Goal: Task Accomplishment & Management: Use online tool/utility

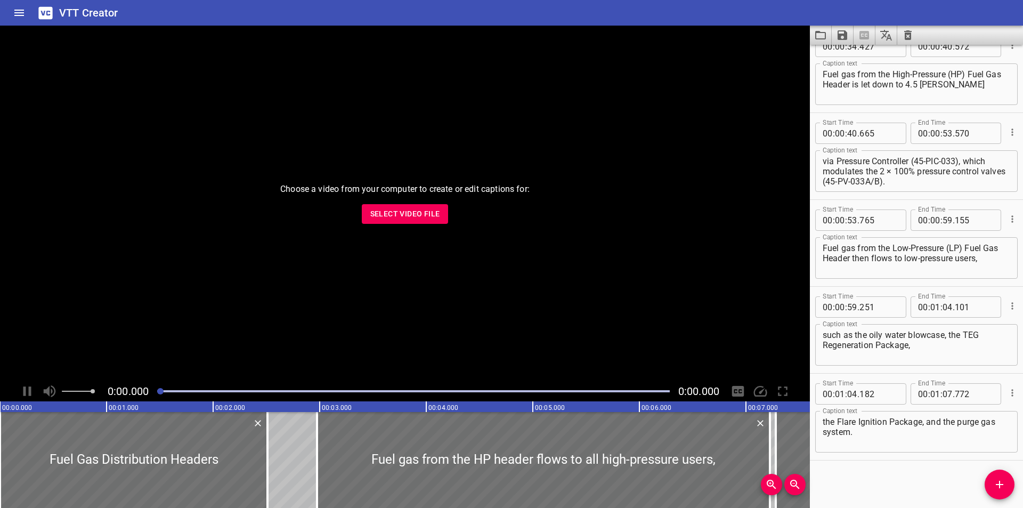
scroll to position [542, 0]
click at [610, 193] on div "Choose a video from your computer to create or edit captions for: Select Video …" at bounding box center [405, 203] width 810 height 355
click at [399, 222] on button "Select Video File" at bounding box center [405, 214] width 87 height 20
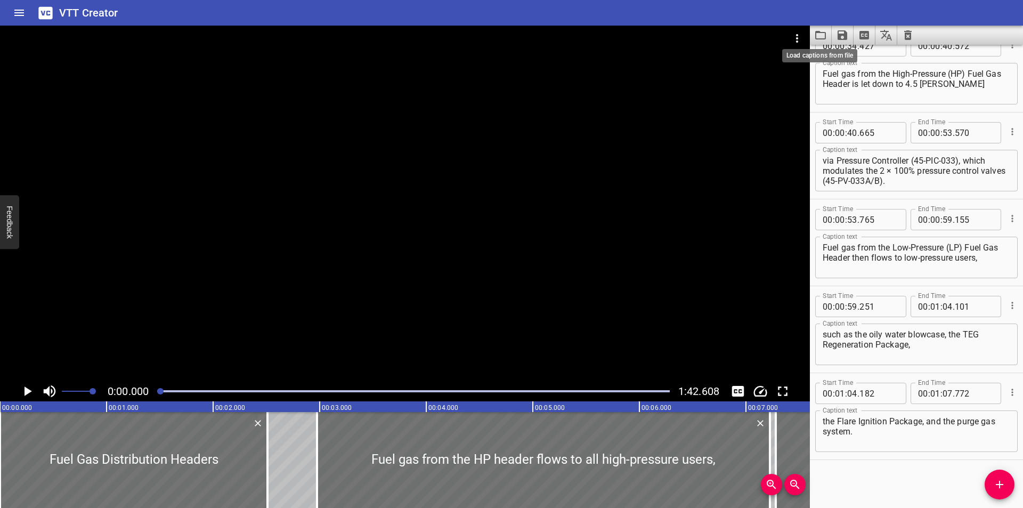
click at [824, 37] on icon "Load captions from file" at bounding box center [820, 35] width 13 height 13
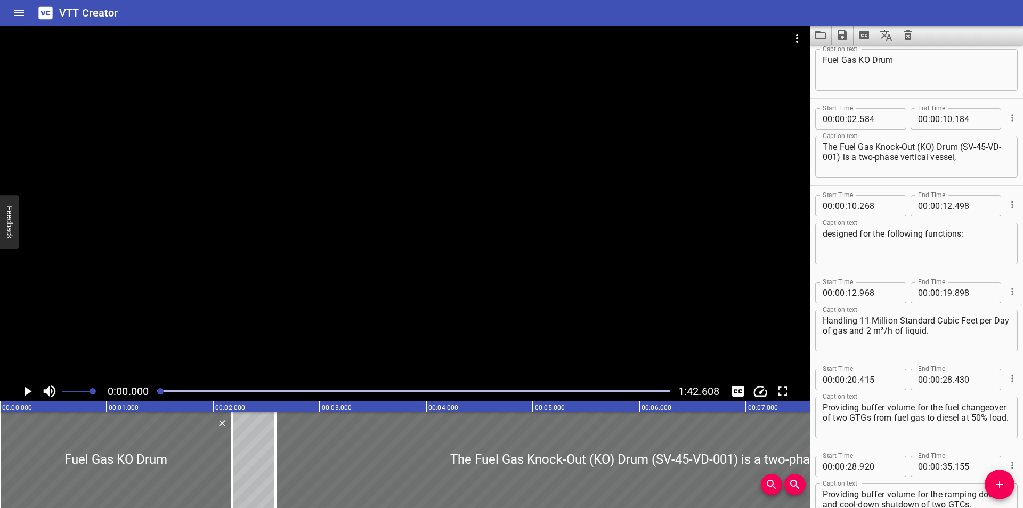
scroll to position [0, 0]
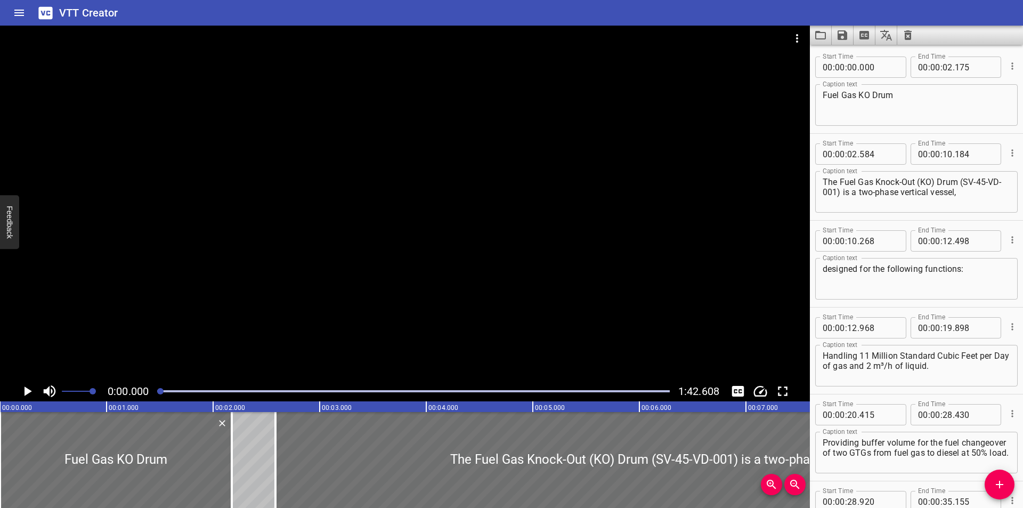
click at [843, 305] on div "Start Time 00 : 00 : 10 . 268 Start Time End Time 00 : 00 : 12 . 498 End Time C…" at bounding box center [916, 264] width 213 height 86
click at [845, 214] on div "Caption text The Fuel Gas Knock-Out (KO) Drum (SV-45-VD-001) is a two-phase ver…" at bounding box center [916, 191] width 202 height 48
click at [864, 228] on div "Start Time 00 : 00 : 10 . 268 Start Time End Time 00 : 00 : 12 . 498 End Time" at bounding box center [916, 240] width 202 height 28
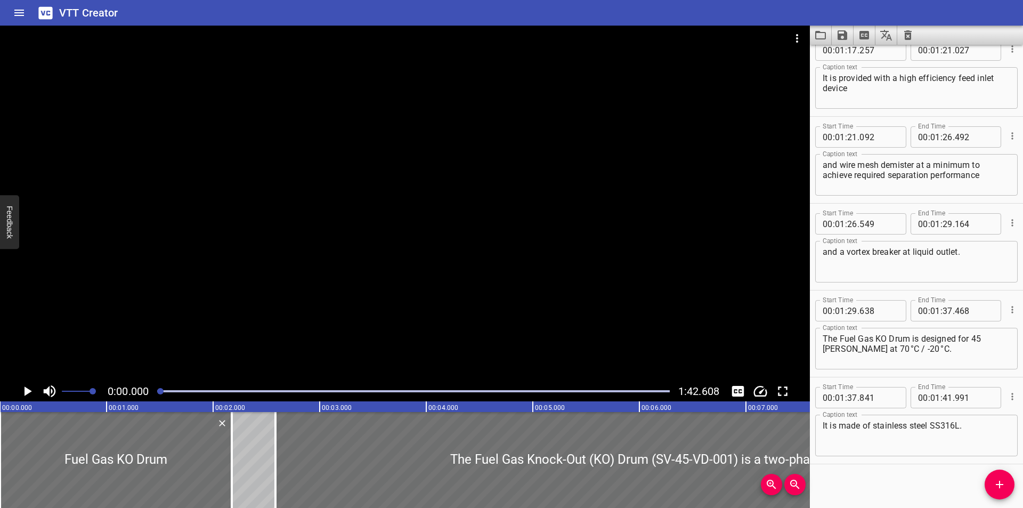
scroll to position [977, 0]
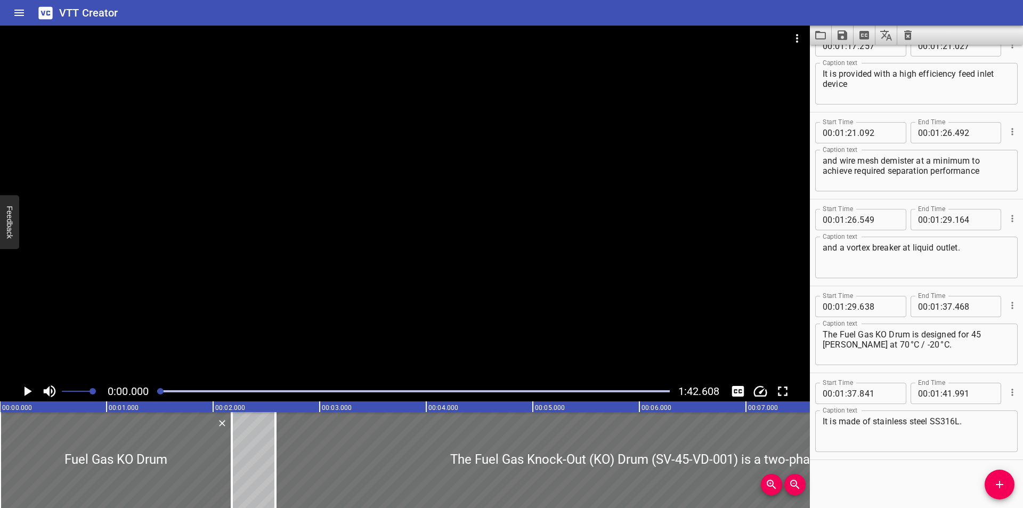
click at [829, 59] on div "Caption text It is provided with a high efficiency feed inlet device Caption te…" at bounding box center [916, 83] width 202 height 48
click at [797, 39] on icon "Video Options" at bounding box center [797, 38] width 13 height 13
click at [797, 38] on li "Select New Video File..." at bounding box center [837, 39] width 106 height 19
click at [825, 35] on icon "Load captions from file" at bounding box center [820, 35] width 11 height 9
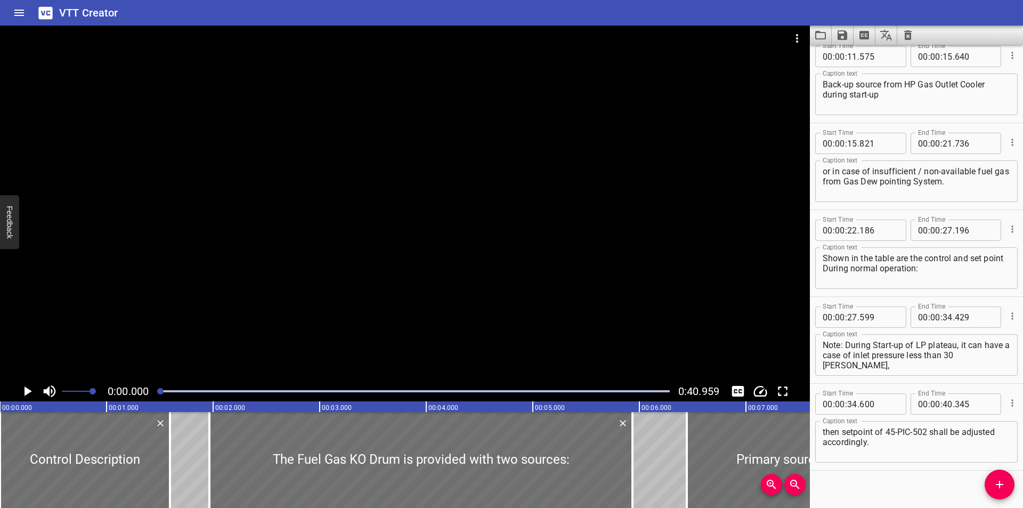
scroll to position [282, 0]
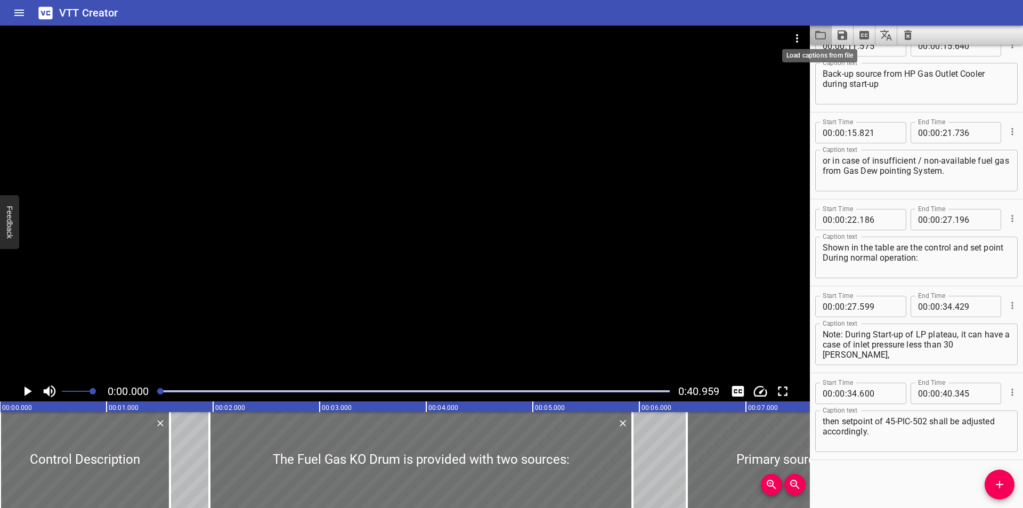
click at [822, 36] on icon "Load captions from file" at bounding box center [820, 35] width 13 height 13
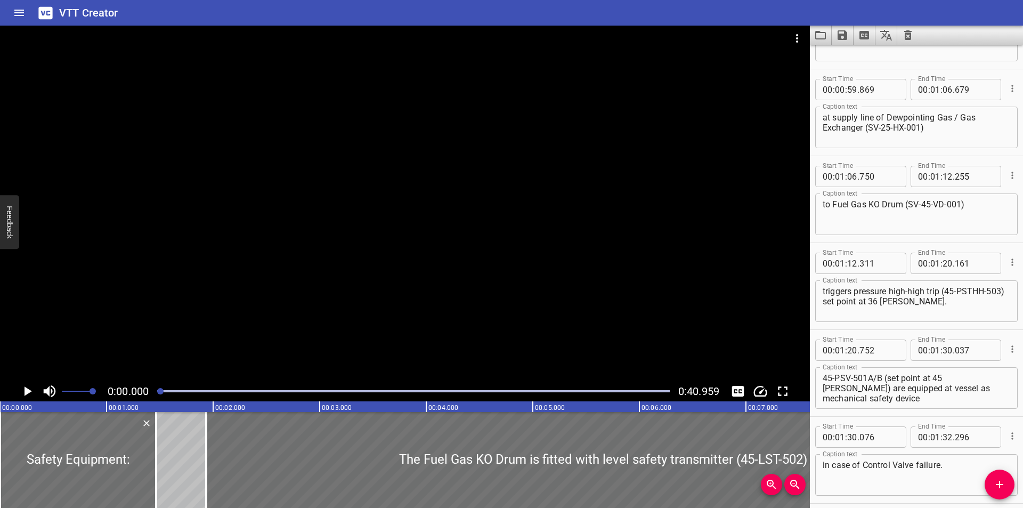
click at [310, 188] on div at bounding box center [405, 203] width 810 height 355
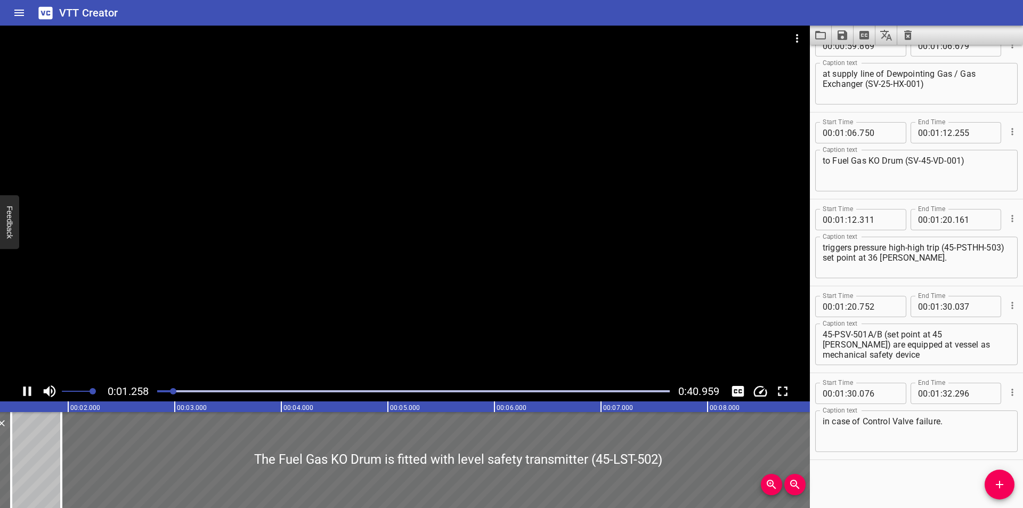
scroll to position [0, 151]
click at [804, 38] on button "Video Options" at bounding box center [797, 39] width 26 height 26
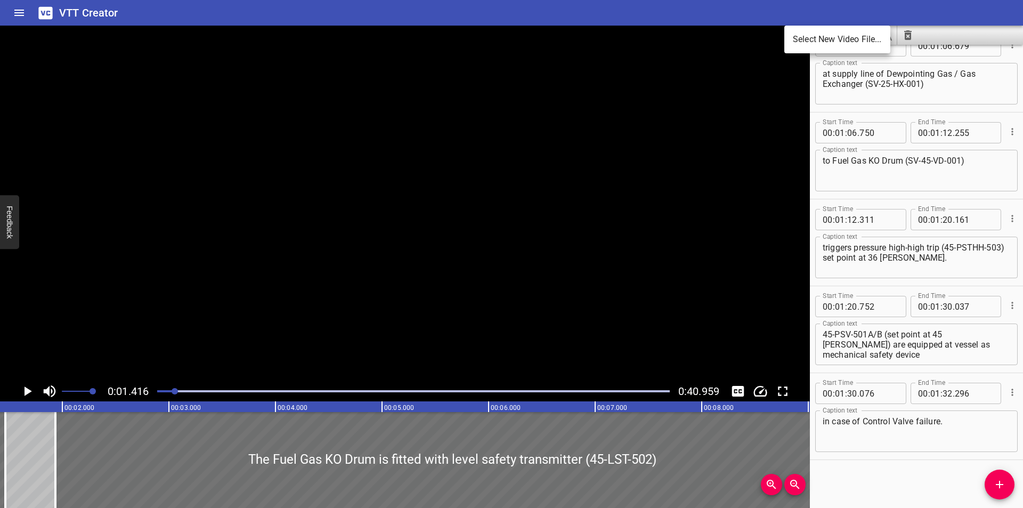
click at [804, 38] on li "Select New Video File..." at bounding box center [837, 39] width 106 height 19
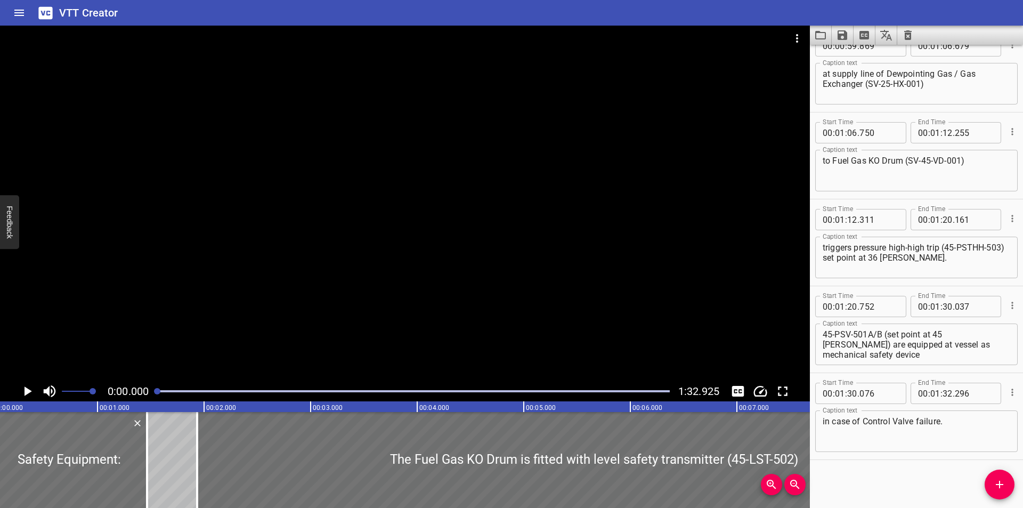
scroll to position [0, 0]
click at [294, 152] on div at bounding box center [405, 203] width 810 height 355
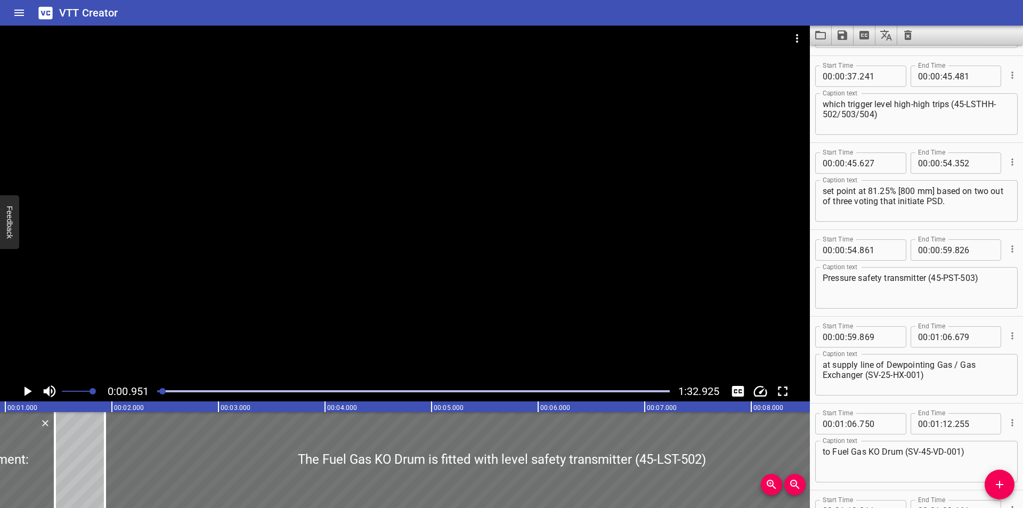
scroll to position [533, 0]
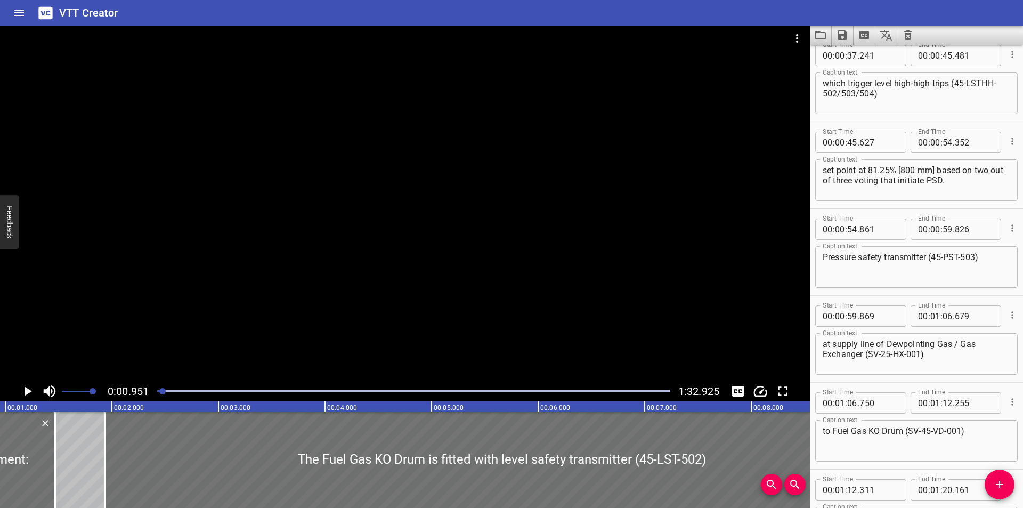
click at [831, 379] on div "Start Time 00 : 00 : 59 . 869 Start Time End Time 00 : 01 : 06 . 679 End Time C…" at bounding box center [916, 339] width 213 height 86
click at [842, 295] on hr at bounding box center [916, 295] width 213 height 1
click at [862, 384] on div "Start Time 00 : 01 : 06 . 750 Start Time End Time 00 : 01 : 12 . 255 End Time C…" at bounding box center [916, 426] width 213 height 86
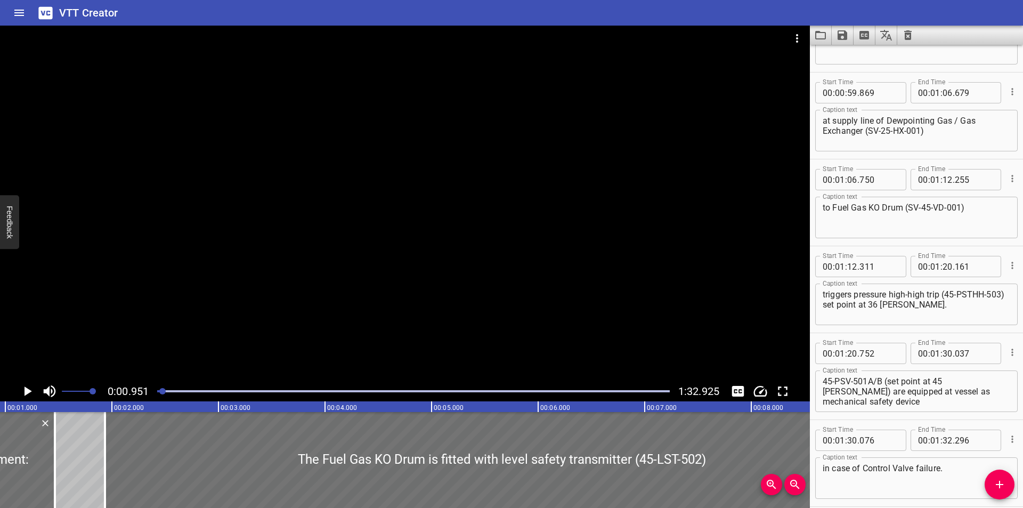
scroll to position [803, 0]
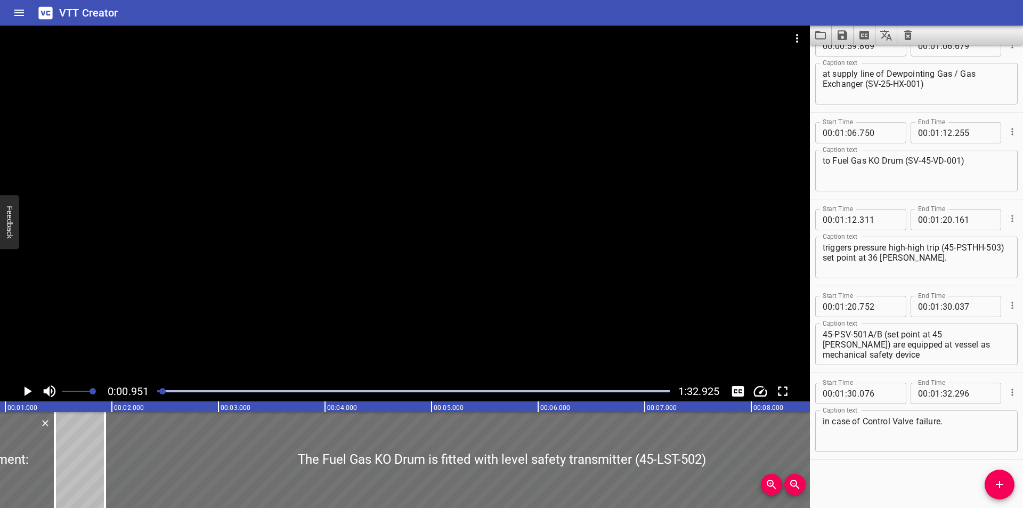
click at [798, 35] on icon "Video Options" at bounding box center [797, 38] width 2 height 9
click at [800, 37] on li "Select New Video File..." at bounding box center [837, 39] width 106 height 19
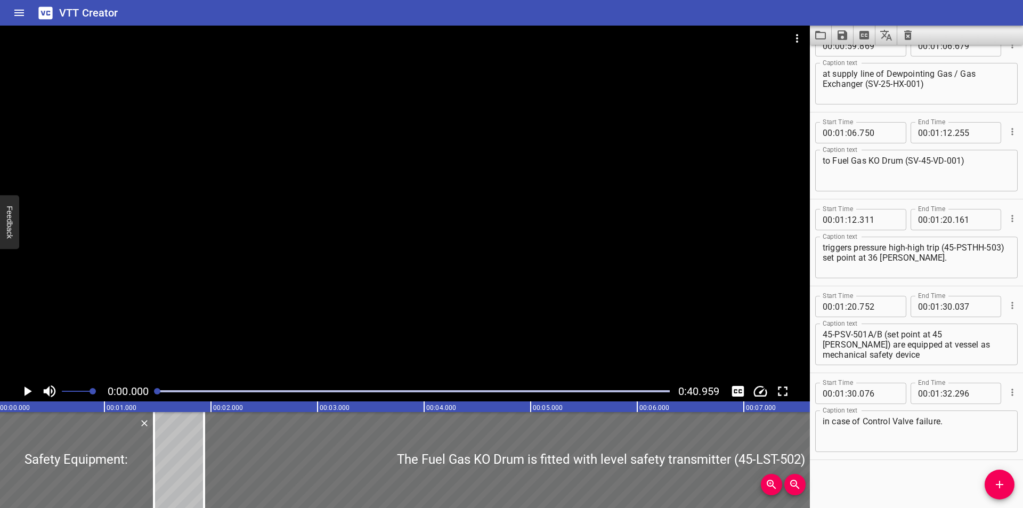
scroll to position [0, 0]
click at [822, 41] on icon "Load captions from file" at bounding box center [820, 35] width 13 height 13
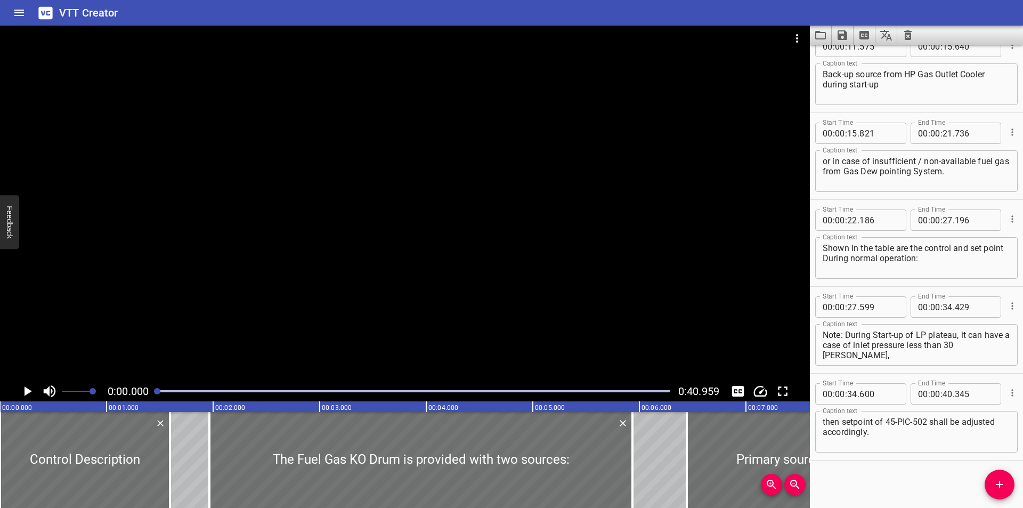
scroll to position [282, 0]
click at [874, 478] on div "Start Time 00 : 00 : 00 . 000 Start Time End Time 00 : 00 : 01 . 595 End Time C…" at bounding box center [916, 276] width 213 height 463
click at [533, 281] on div at bounding box center [405, 203] width 810 height 355
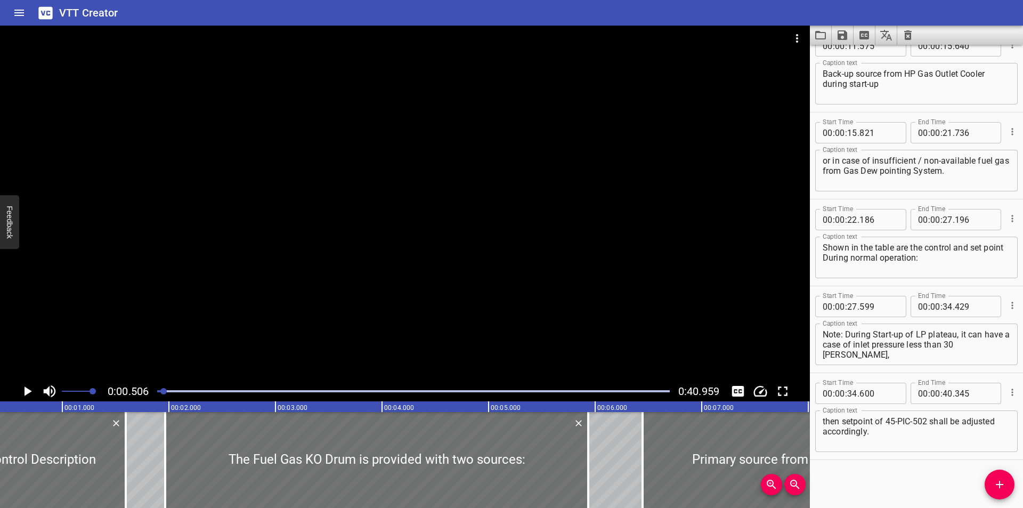
scroll to position [0, 54]
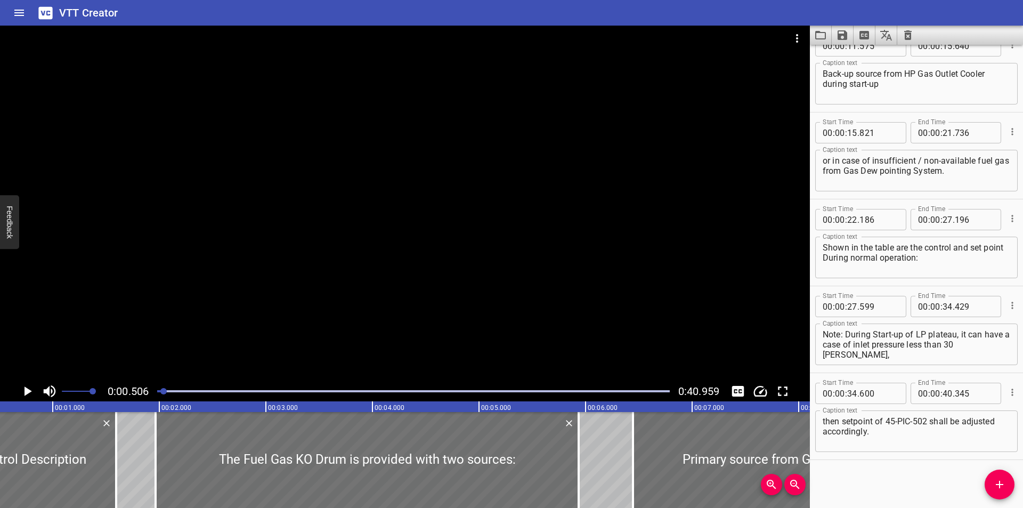
drag, startPoint x: 863, startPoint y: 483, endPoint x: 857, endPoint y: 476, distance: 9.4
click at [863, 482] on div "Start Time 00 : 00 : 00 . 000 Start Time End Time 00 : 00 : 01 . 595 End Time C…" at bounding box center [916, 276] width 213 height 463
click at [426, 242] on div at bounding box center [405, 203] width 810 height 355
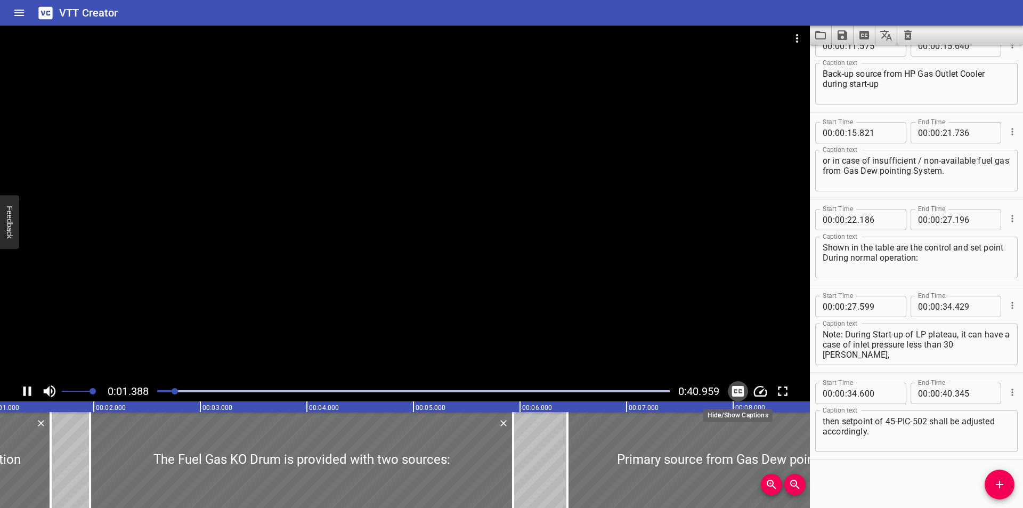
click at [744, 390] on icon "Toggle captions" at bounding box center [738, 391] width 16 height 16
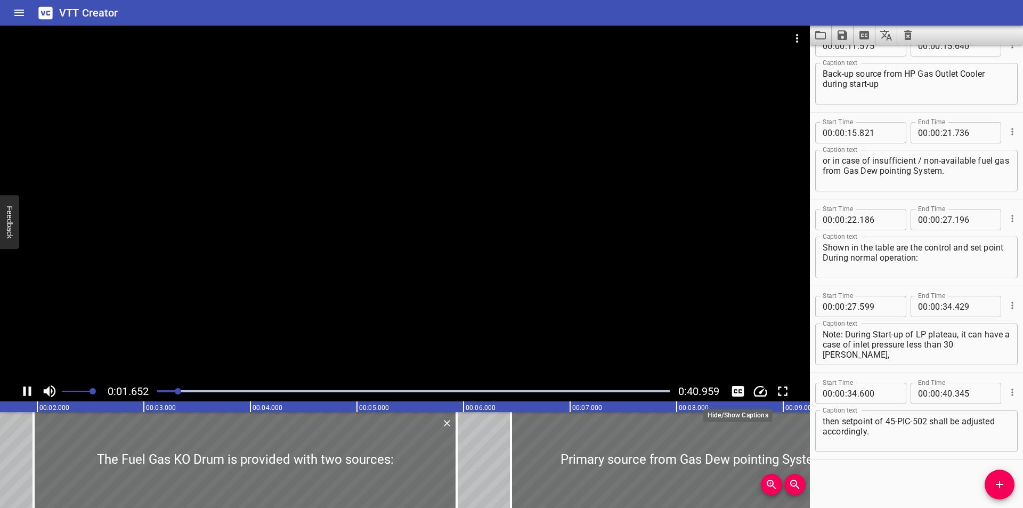
click at [744, 390] on icon "Toggle captions" at bounding box center [738, 391] width 16 height 16
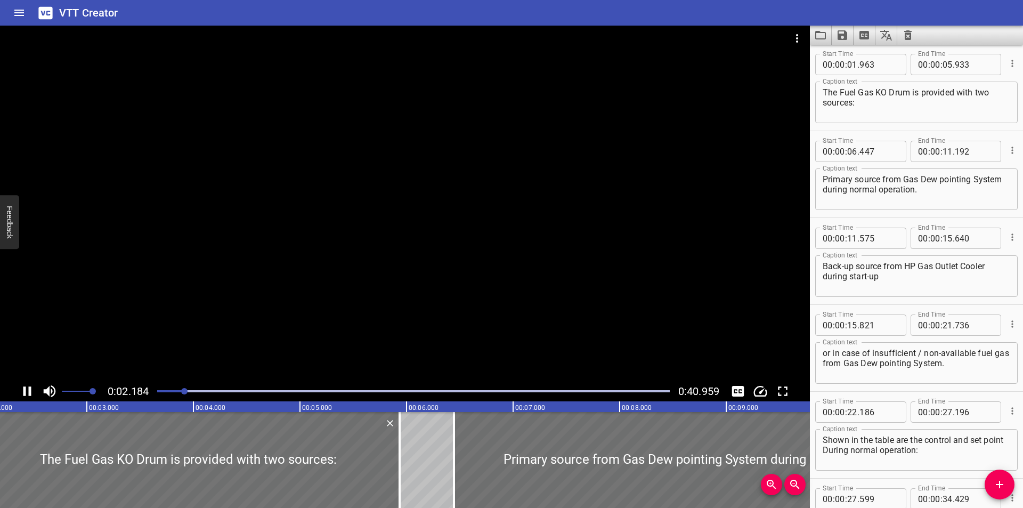
scroll to position [87, 0]
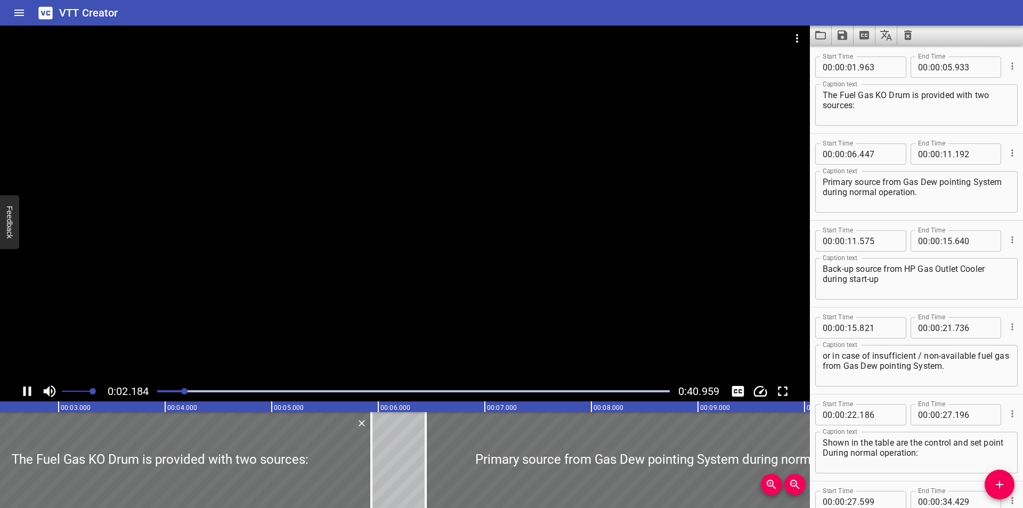
click at [473, 275] on div at bounding box center [405, 203] width 810 height 355
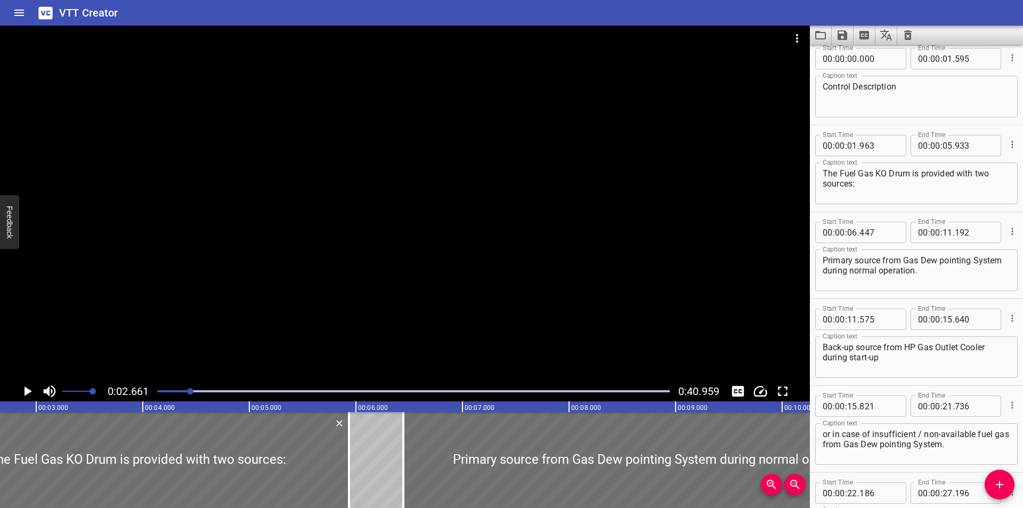
scroll to position [0, 0]
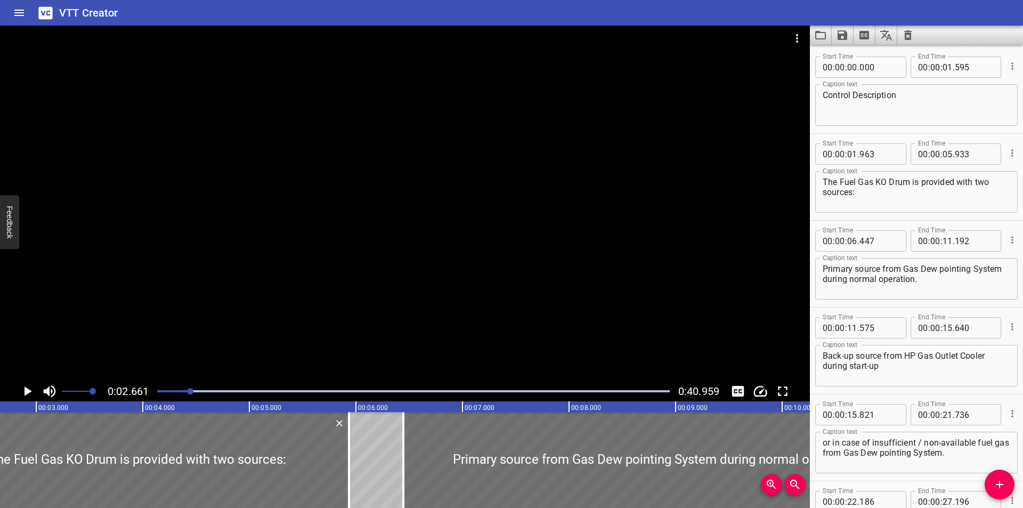
click at [866, 396] on div "Start Time 00 : 00 : 15 . 821 Start Time End Time 00 : 00 : 21 . 736 End Time C…" at bounding box center [916, 437] width 213 height 86
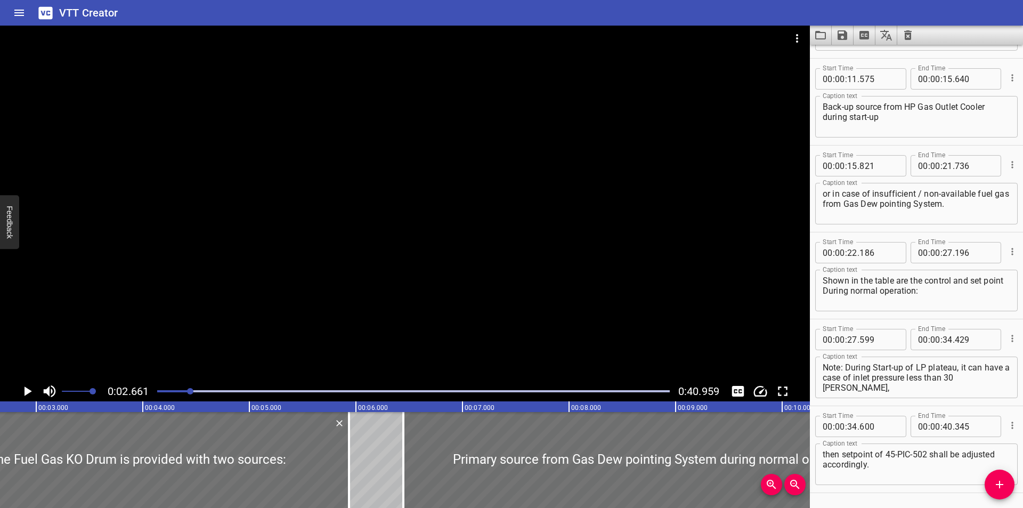
scroll to position [282, 0]
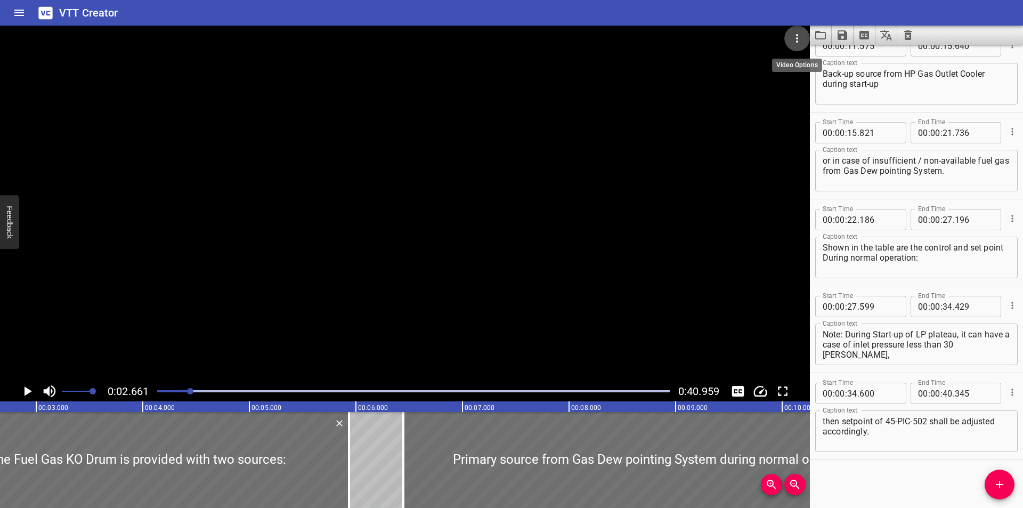
click at [796, 34] on icon "Video Options" at bounding box center [797, 38] width 13 height 13
click at [810, 44] on li "Select New Video File..." at bounding box center [837, 39] width 106 height 19
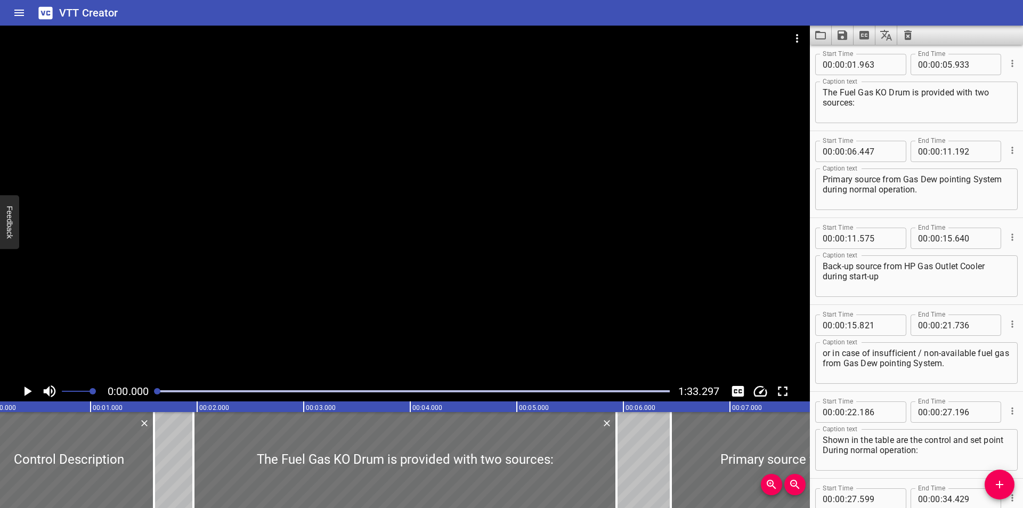
scroll to position [0, 0]
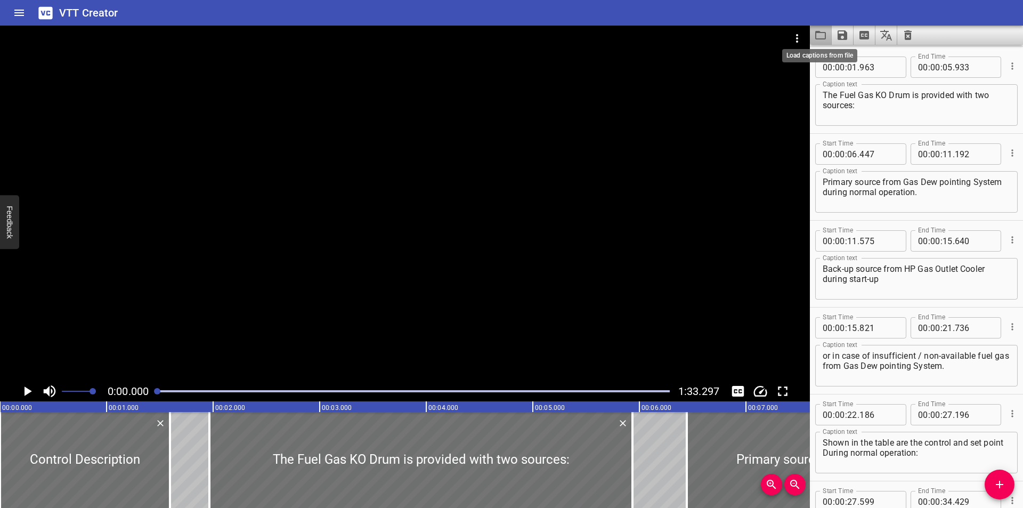
click at [822, 33] on icon "Load captions from file" at bounding box center [820, 35] width 11 height 9
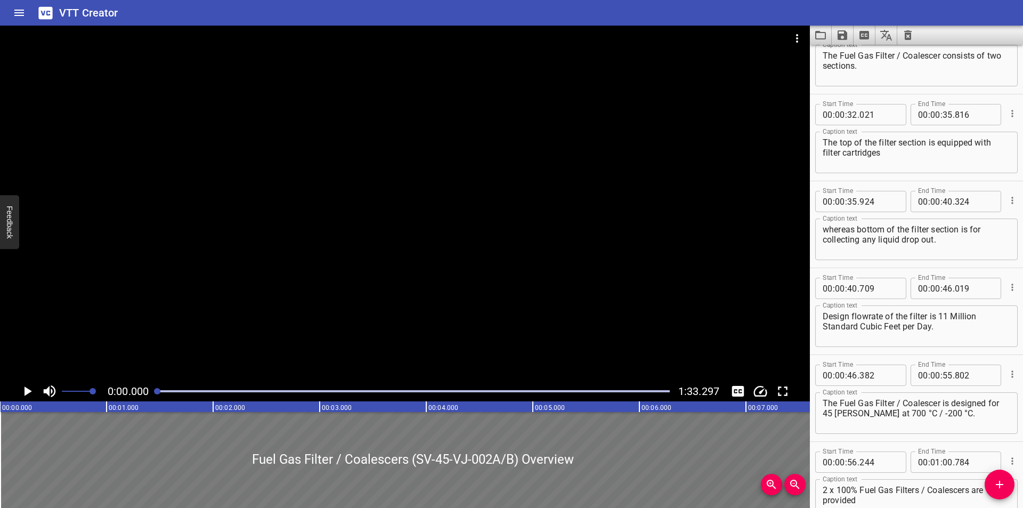
scroll to position [373, 0]
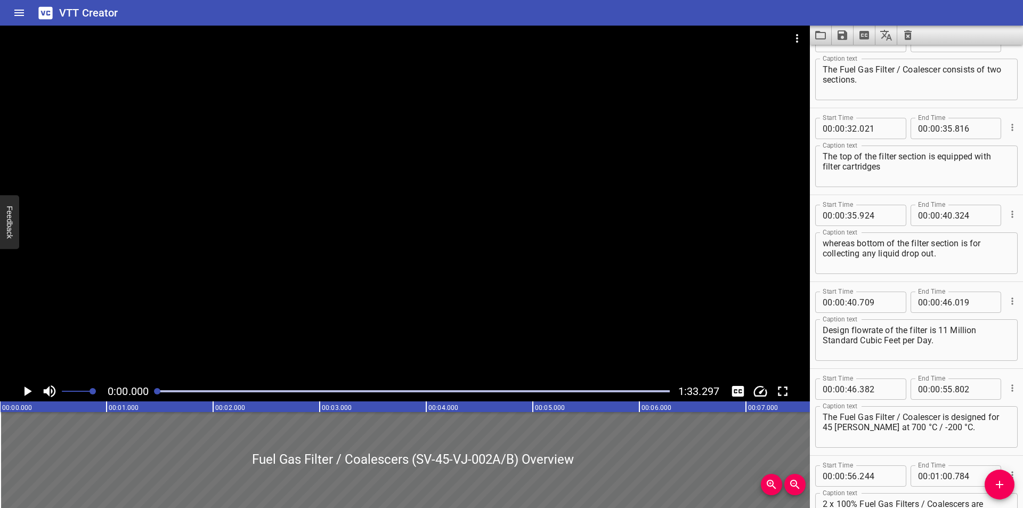
drag, startPoint x: 835, startPoint y: 367, endPoint x: 812, endPoint y: 376, distance: 25.1
click at [835, 367] on div "Start Time 00 : 00 : 40 . 709 Start Time End Time 00 : 00 : 46 . 019 End Time C…" at bounding box center [916, 325] width 213 height 86
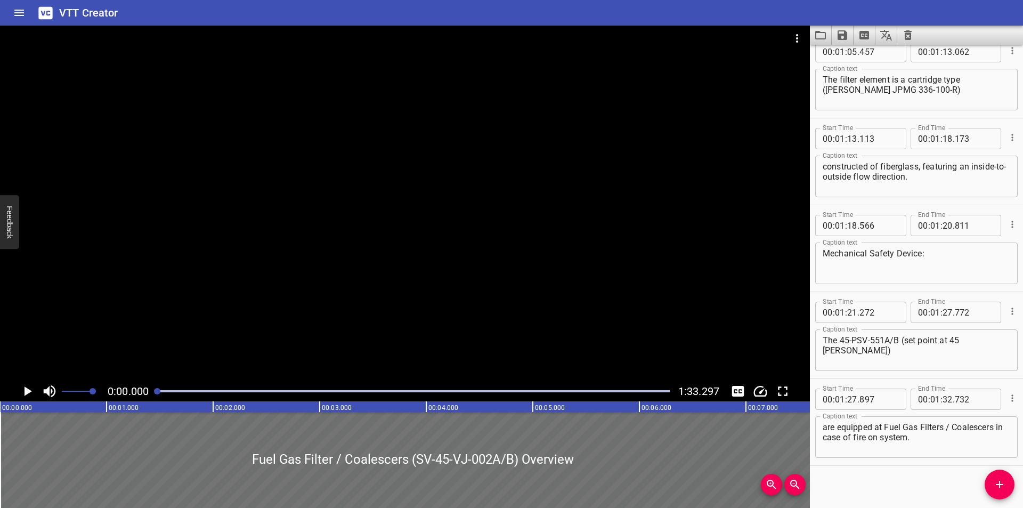
scroll to position [977, 0]
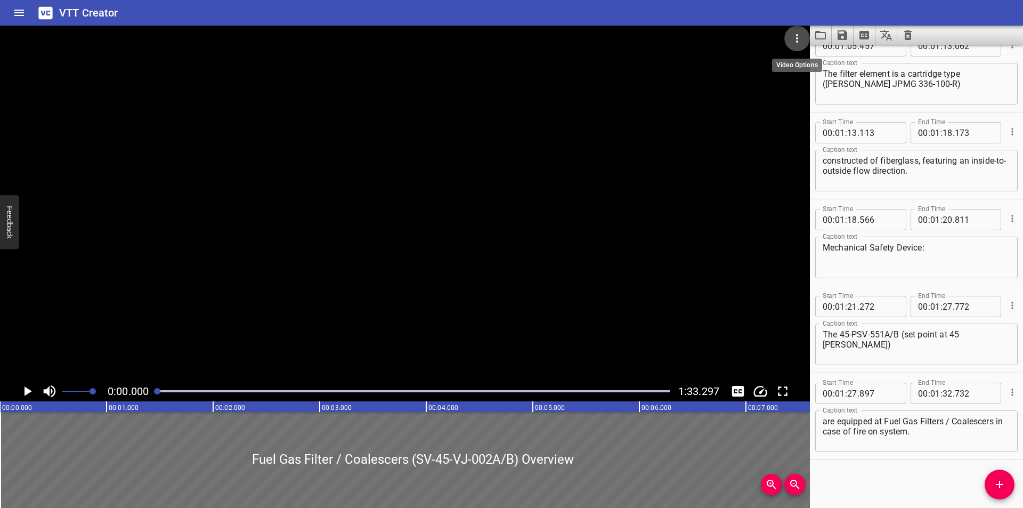
click at [789, 39] on button "Video Options" at bounding box center [797, 39] width 26 height 26
click at [797, 39] on li "Select New Video File..." at bounding box center [837, 39] width 106 height 19
click at [820, 34] on icon "Load captions from file" at bounding box center [820, 35] width 13 height 13
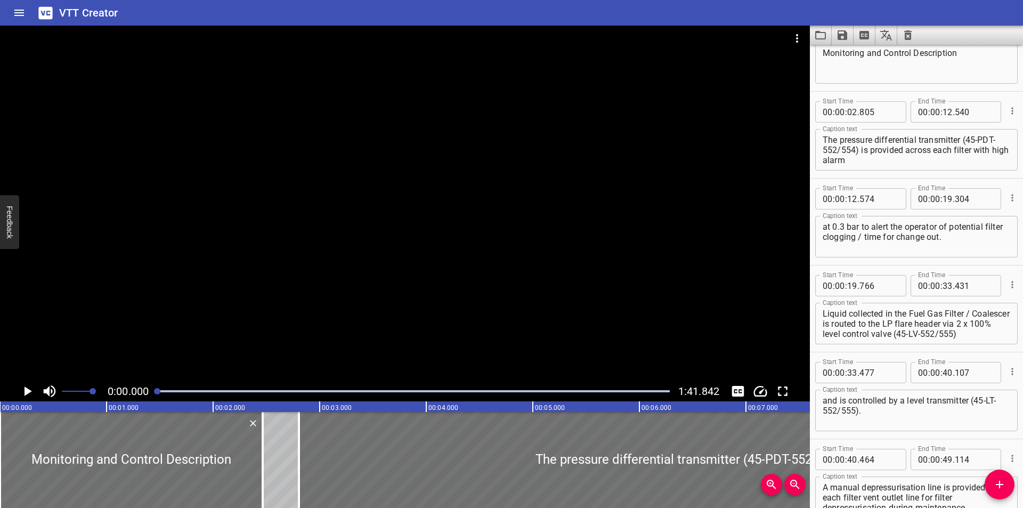
scroll to position [71, 0]
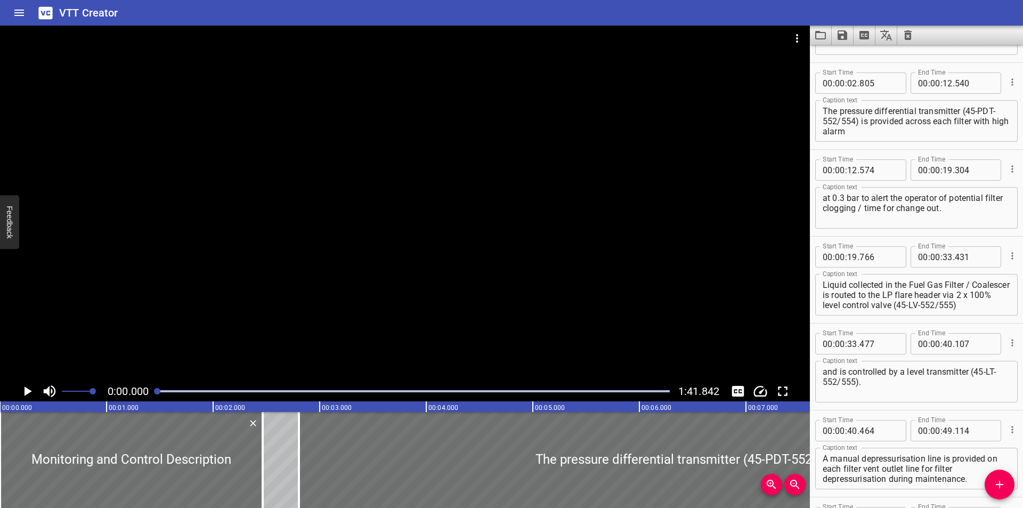
click at [947, 18] on div "VTT Creator" at bounding box center [511, 13] width 1023 height 26
click at [875, 236] on hr at bounding box center [916, 236] width 213 height 1
click at [849, 413] on div "Start Time 00 : 00 : 40 . 464 Start Time End Time 00 : 00 : 49 . 114 End Time C…" at bounding box center [916, 453] width 213 height 86
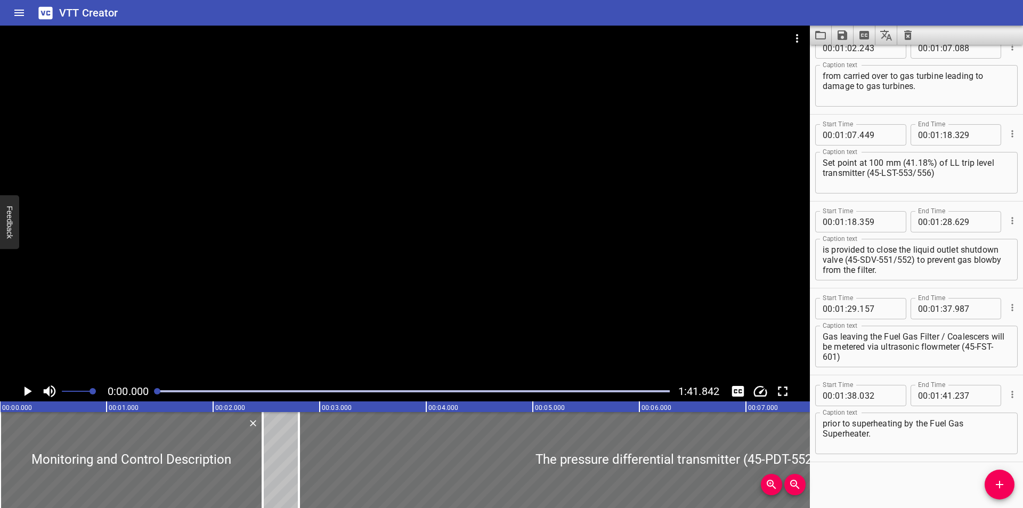
scroll to position [629, 0]
click at [881, 290] on div "Start Time 00 : 01 : 29 . Start Time End Time 00 : 01 : 37 . 987 End Time Capti…" at bounding box center [916, 329] width 213 height 86
type input "157"
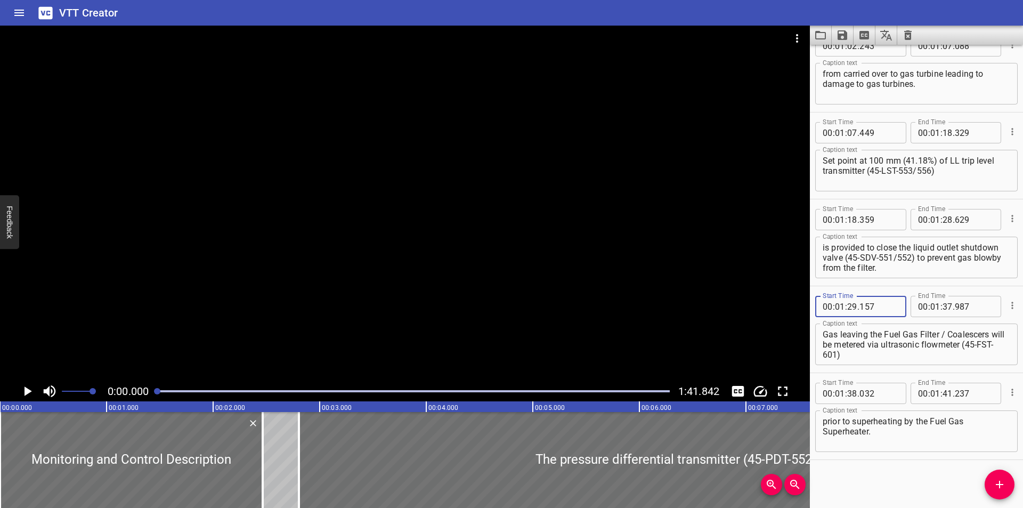
click at [343, 507] on html "VTT Creator Caption Editor Batch Transcribe Login Sign Up Privacy Contact 0:00.…" at bounding box center [511, 254] width 1023 height 508
type input "885"
type input "620"
click at [860, 473] on div "Start Time 00 : 00 : 00 . 000 Start Time End Time 00 : 00 : 02 . 465 End Time C…" at bounding box center [916, 276] width 213 height 463
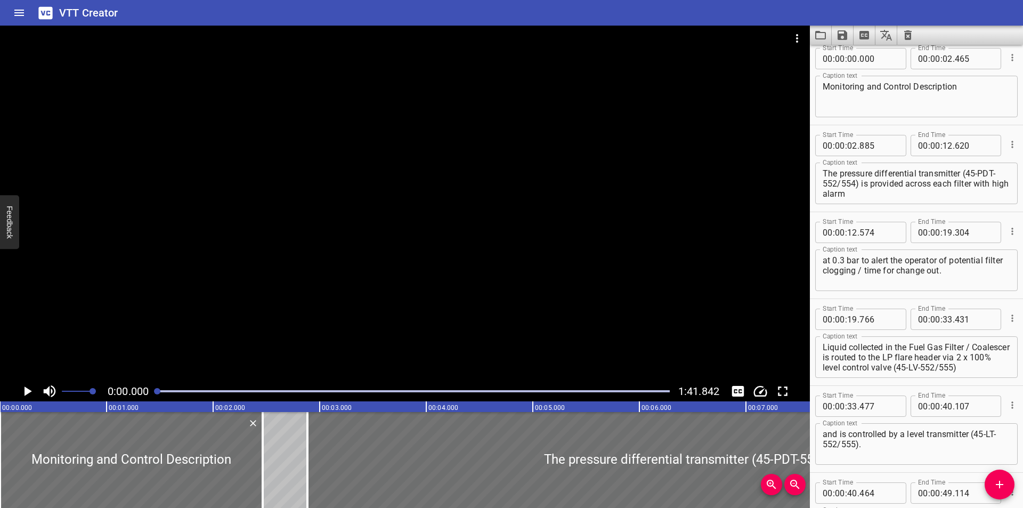
scroll to position [0, 0]
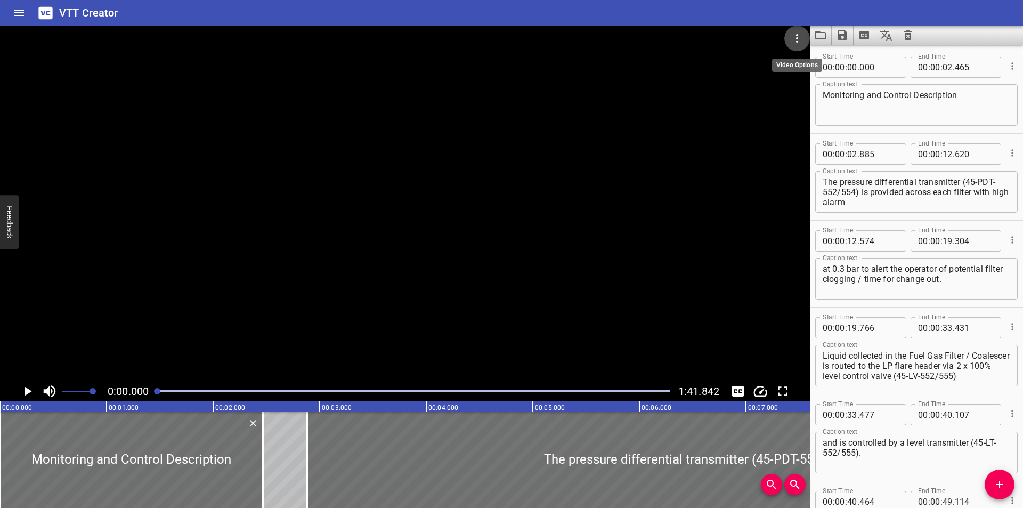
click at [800, 38] on icon "Video Options" at bounding box center [797, 38] width 13 height 13
click at [826, 45] on li "Select New Video File..." at bounding box center [837, 39] width 106 height 19
click at [822, 39] on icon "Load captions from file" at bounding box center [820, 35] width 11 height 9
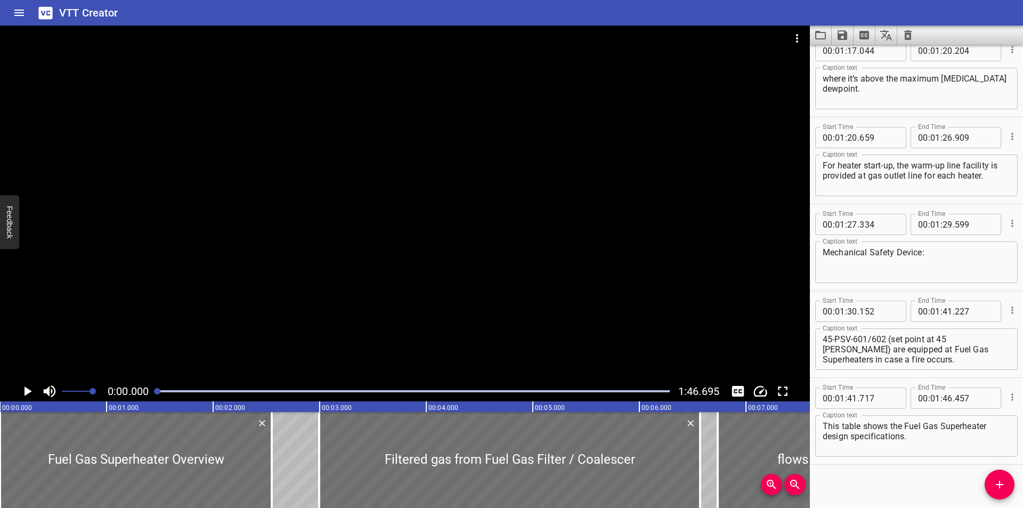
scroll to position [1324, 0]
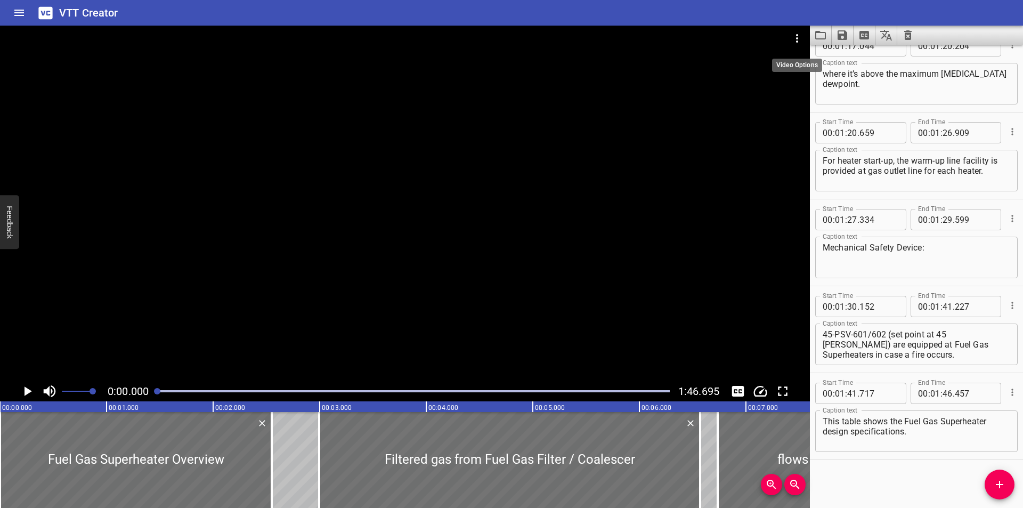
click at [800, 37] on icon "Video Options" at bounding box center [797, 38] width 13 height 13
click at [805, 37] on li "Select New Video File..." at bounding box center [837, 39] width 106 height 19
click at [818, 31] on icon "Load captions from file" at bounding box center [820, 35] width 11 height 9
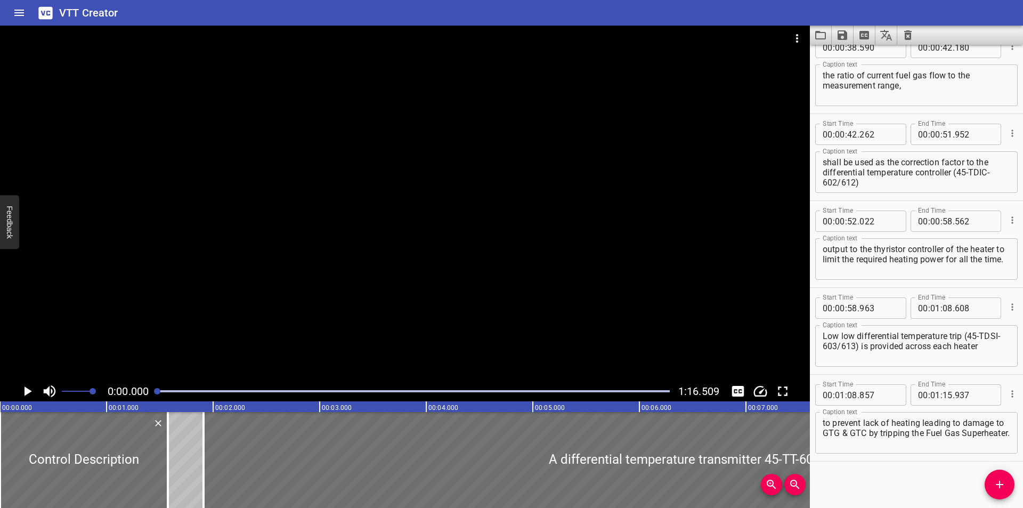
scroll to position [542, 0]
click at [800, 34] on icon "Video Options" at bounding box center [797, 38] width 13 height 13
click at [806, 35] on li "Select New Video File..." at bounding box center [837, 39] width 106 height 19
click at [817, 34] on icon "Load captions from file" at bounding box center [820, 35] width 13 height 13
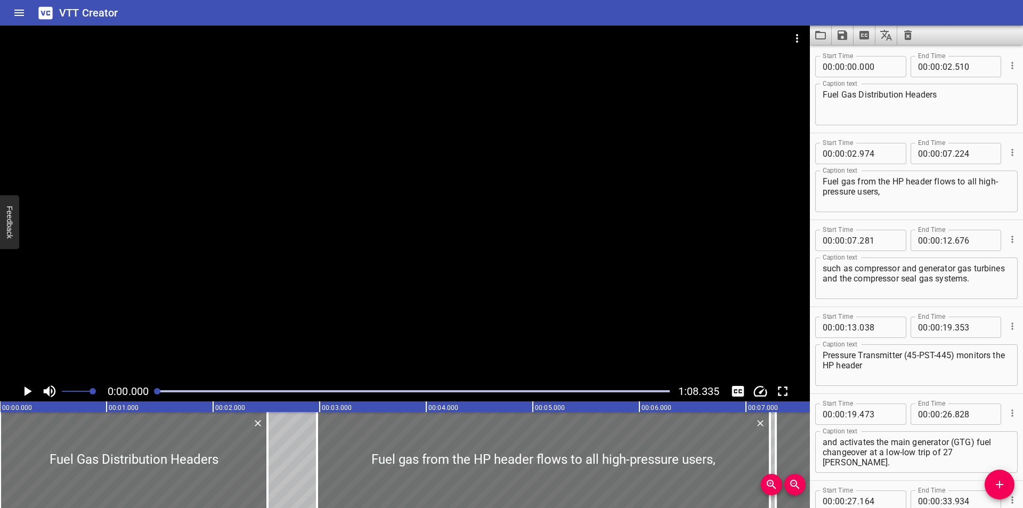
scroll to position [0, 0]
click at [800, 38] on icon "Video Options" at bounding box center [797, 38] width 13 height 13
click at [800, 38] on li "Select New Video File..." at bounding box center [837, 39] width 106 height 19
click at [817, 37] on icon "Load captions from file" at bounding box center [820, 35] width 13 height 13
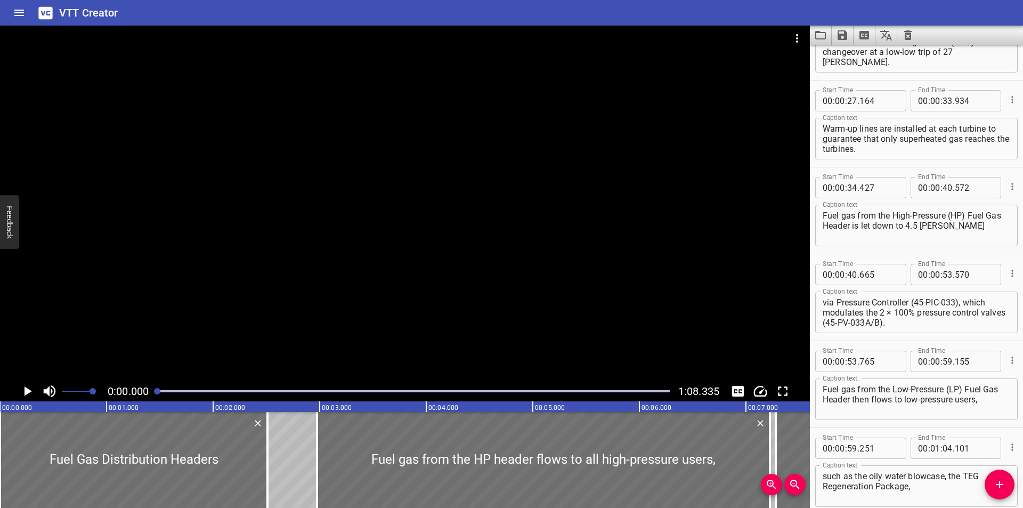
scroll to position [400, 0]
